Goal: Task Accomplishment & Management: Use online tool/utility

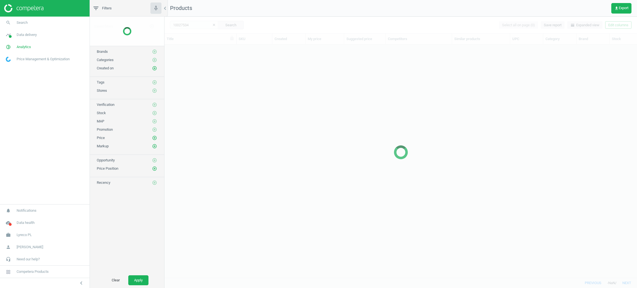
scroll to position [220, 466]
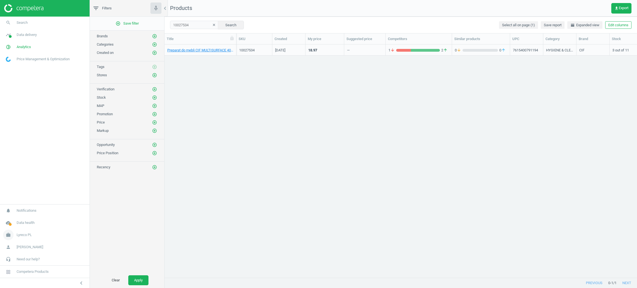
click at [27, 236] on span "Lyreco PL" at bounding box center [24, 235] width 15 height 5
click at [28, 219] on span "Switch campaign" at bounding box center [18, 219] width 25 height 4
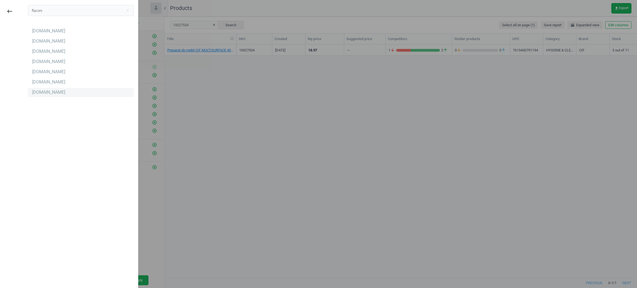
type input "flaconi"
click at [43, 93] on div "[DOMAIN_NAME]" at bounding box center [48, 92] width 33 height 6
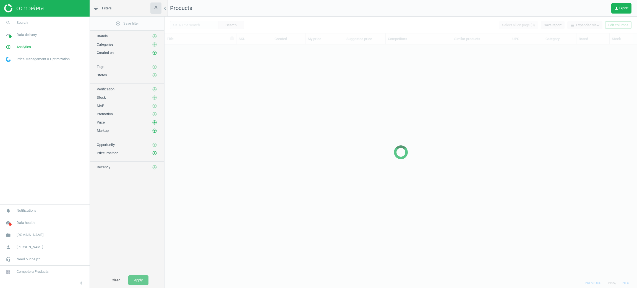
scroll to position [220, 466]
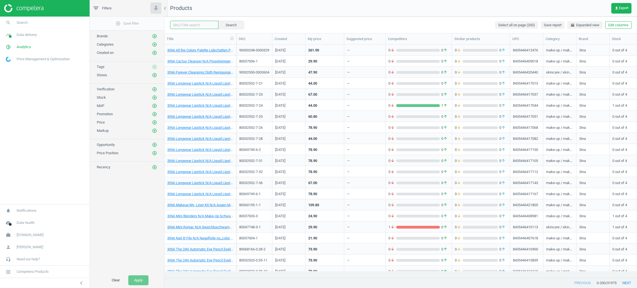
click at [188, 24] on input "text" at bounding box center [194, 25] width 48 height 8
paste input "MÁDARA Dazzle Nights"
click at [236, 24] on button "Search" at bounding box center [231, 25] width 26 height 8
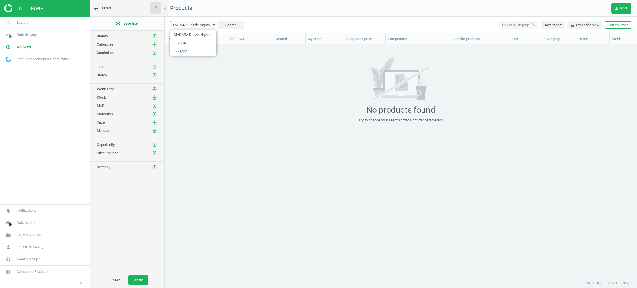
drag, startPoint x: 188, startPoint y: 24, endPoint x: 155, endPoint y: 24, distance: 32.9
click at [155, 24] on div "filter_list Filters chevron_left add_circle_outline Save filter Brands add_circ…" at bounding box center [363, 144] width 547 height 288
type input "Dazzle Nights"
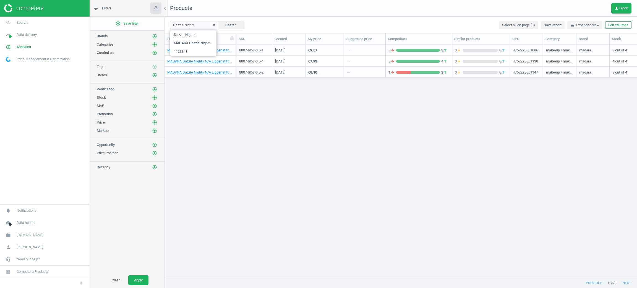
click at [244, 96] on div "MADARA Dazzle Nights N/A Lippenstift #501 Flattery 3,8 g 80074858-3.8-1 [DATE] …" at bounding box center [401, 158] width 473 height 227
click at [248, 56] on div "80074858-3.8-4" at bounding box center [254, 61] width 30 height 10
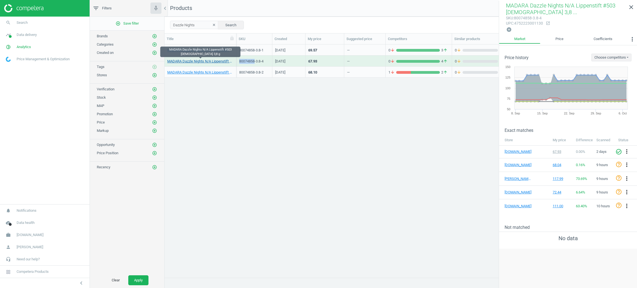
click at [215, 61] on link "MADARA Dazzle Nights N/A Lippenstift #503 [DEMOGRAPHIC_DATA] 3,8 g" at bounding box center [200, 61] width 66 height 5
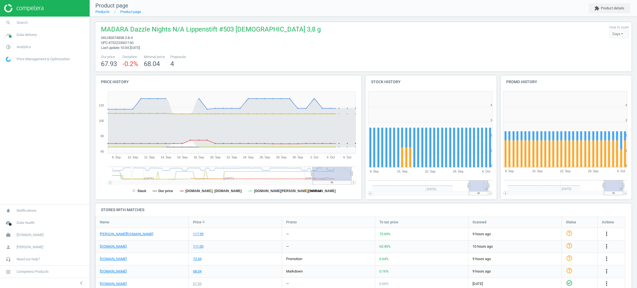
scroll to position [18, 0]
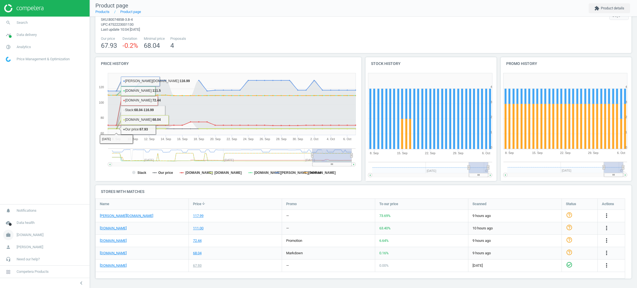
click at [24, 233] on span "[DOMAIN_NAME]" at bounding box center [30, 235] width 27 height 5
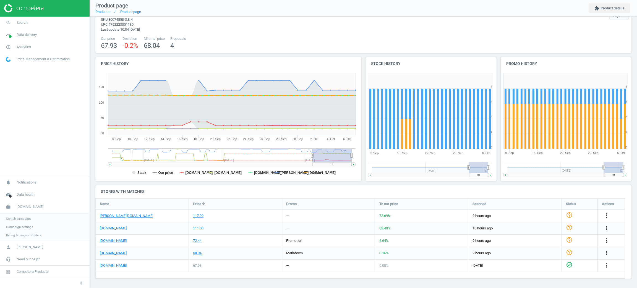
click at [24, 215] on link "Switch campaign" at bounding box center [45, 219] width 90 height 8
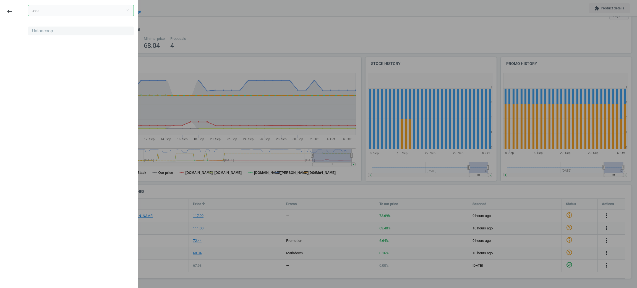
type input "unio"
click at [45, 32] on div "Unioncoop" at bounding box center [42, 31] width 21 height 6
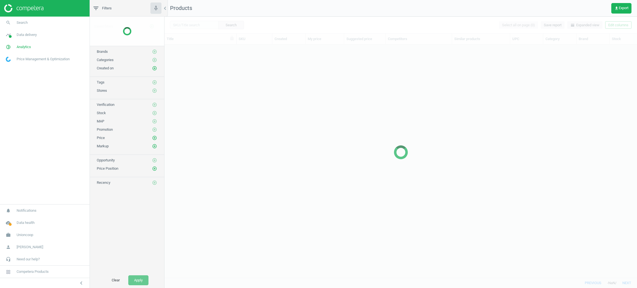
scroll to position [220, 466]
click at [26, 40] on link "timeline Data delivery" at bounding box center [45, 35] width 90 height 12
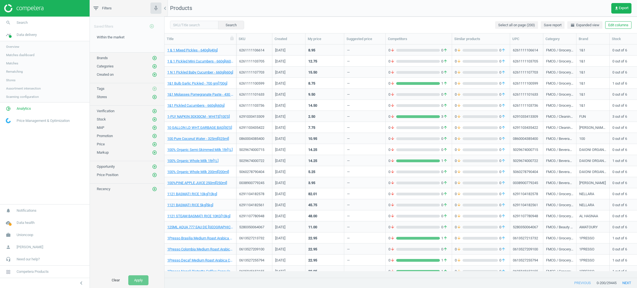
click at [6, 81] on span "Stores" at bounding box center [10, 80] width 9 height 4
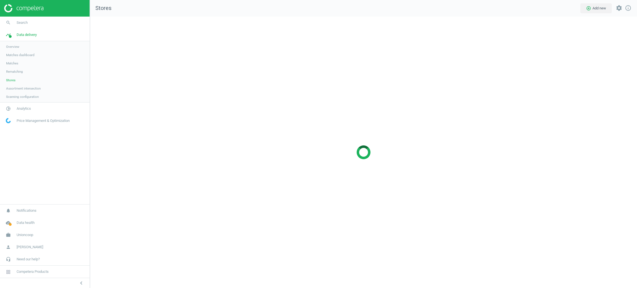
scroll to position [285, 560]
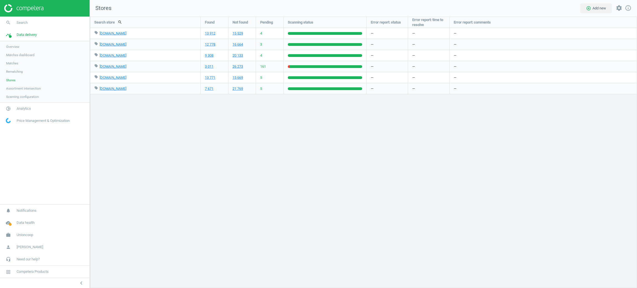
click at [16, 63] on span "Matches" at bounding box center [12, 63] width 12 height 4
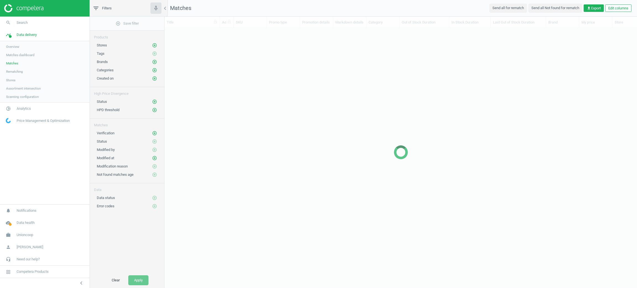
scroll to position [6, 6]
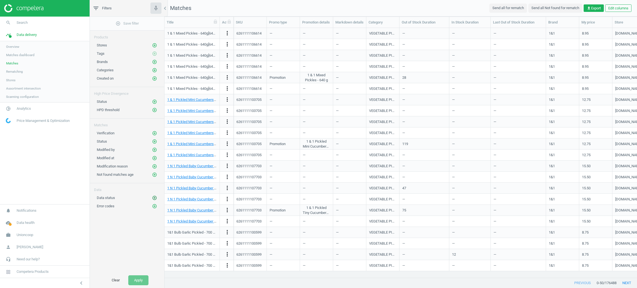
click at [157, 200] on icon "add_circle_outline" at bounding box center [154, 198] width 5 height 5
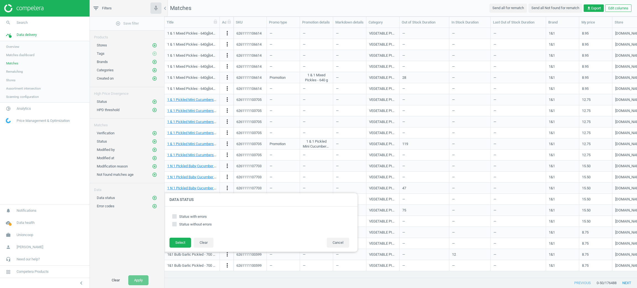
click at [173, 217] on input "Status with errors" at bounding box center [175, 217] width 4 height 4
checkbox input "true"
click at [178, 244] on button "Select" at bounding box center [181, 243] width 22 height 10
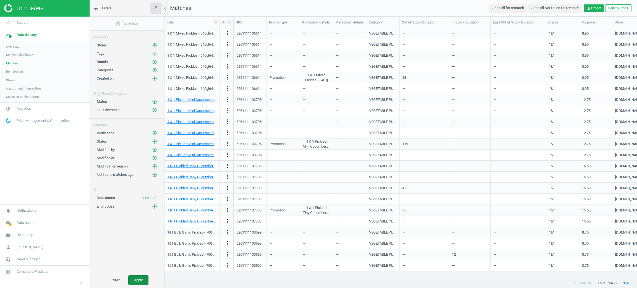
click at [142, 283] on button "Apply" at bounding box center [138, 280] width 20 height 10
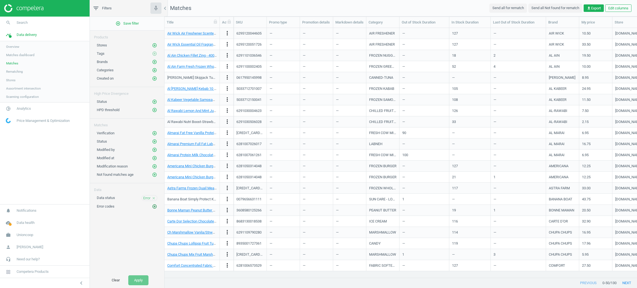
click at [154, 209] on icon "add_circle_outline" at bounding box center [154, 206] width 5 height 5
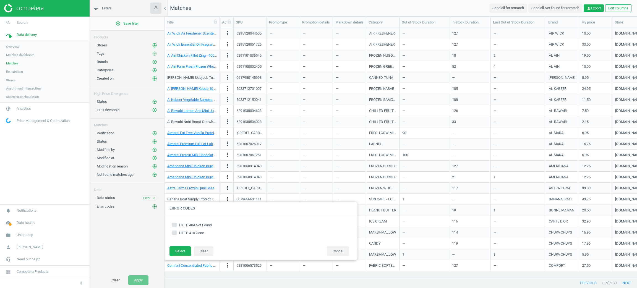
click at [154, 209] on icon "add_circle_outline" at bounding box center [154, 206] width 5 height 5
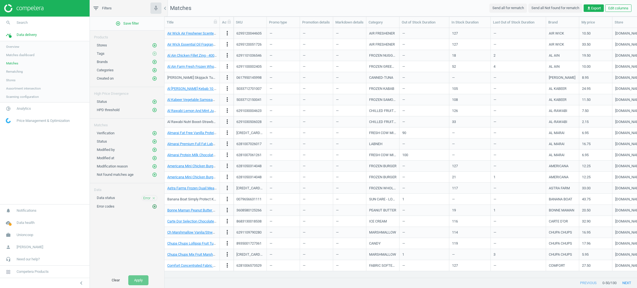
click at [154, 209] on icon "add_circle_outline" at bounding box center [154, 206] width 5 height 5
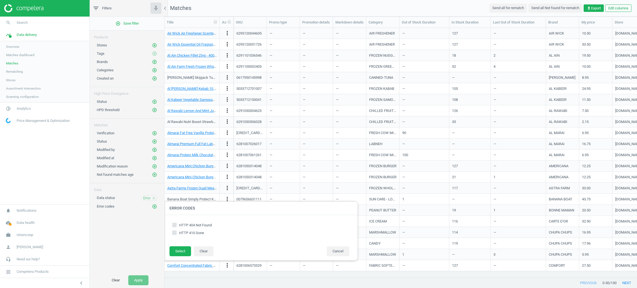
click at [175, 227] on input "HTTP 404 Not Found" at bounding box center [175, 225] width 4 height 4
checkbox input "true"
click at [173, 251] on button "Select" at bounding box center [181, 251] width 22 height 10
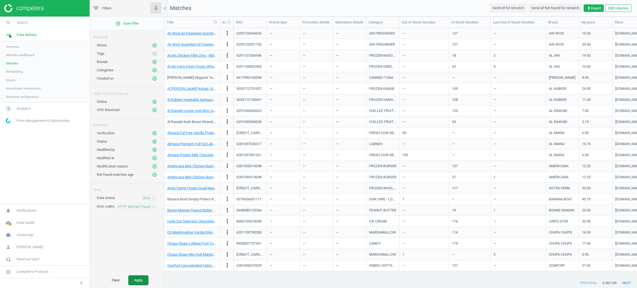
click at [146, 278] on button "Apply" at bounding box center [138, 280] width 20 height 10
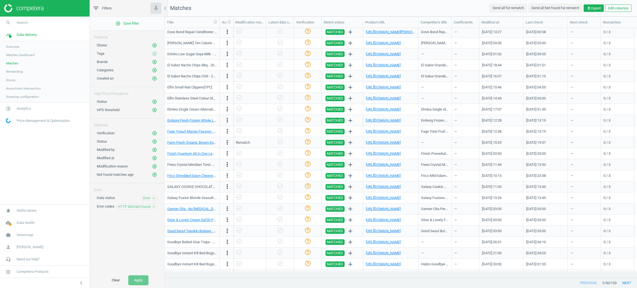
scroll to position [310, 0]
